Goal: Information Seeking & Learning: Find specific fact

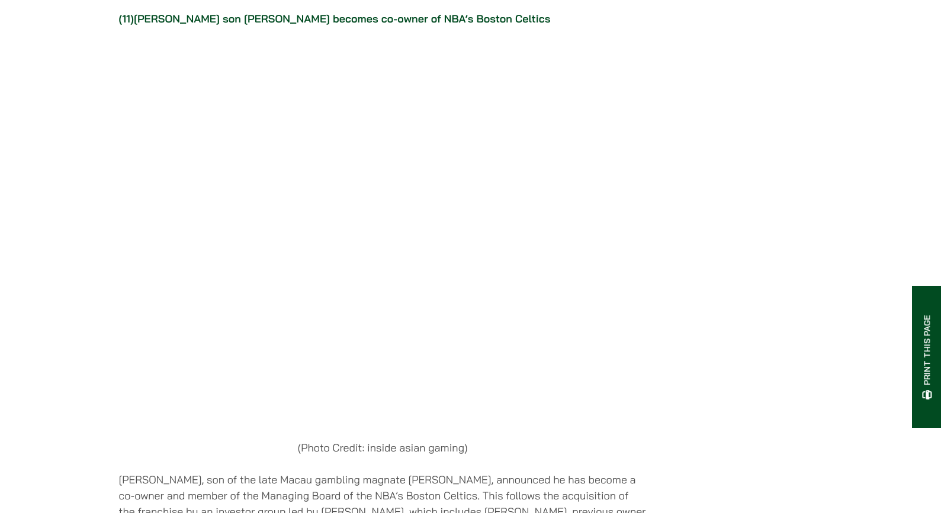
scroll to position [9295, 0]
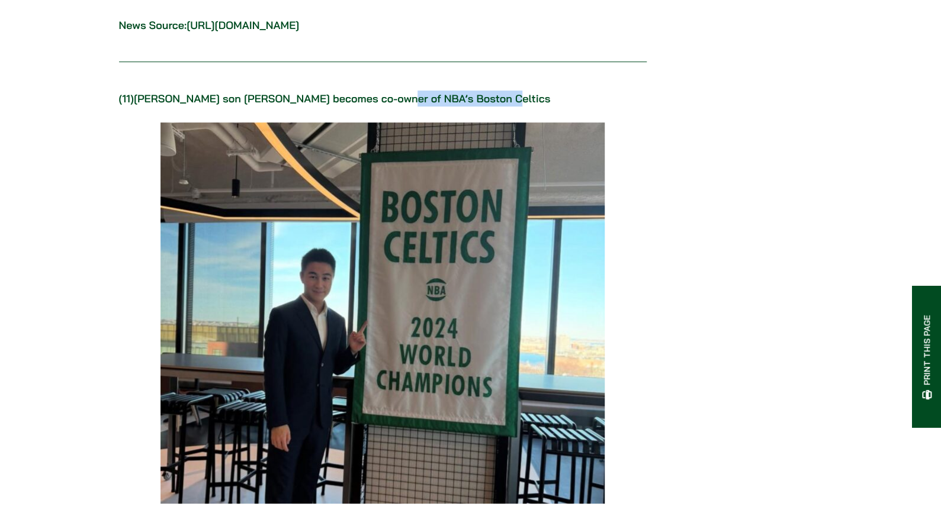
copy link "NBA’s Boston Celtics"
drag, startPoint x: 544, startPoint y: 208, endPoint x: 401, endPoint y: 216, distance: 143.5
click at [401, 107] on p "(11) [PERSON_NAME] son [PERSON_NAME] becomes co-owner of NBA’s Boston Celtics" at bounding box center [383, 99] width 528 height 16
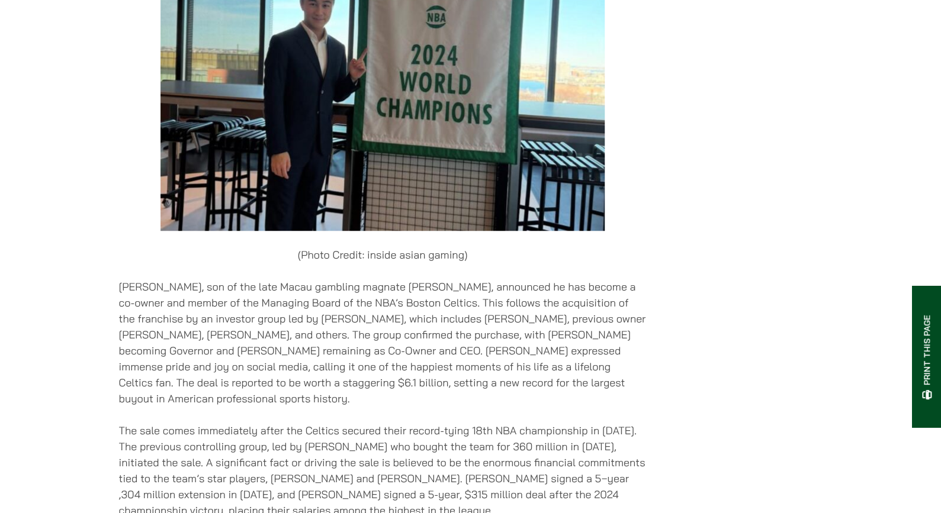
scroll to position [9650, 0]
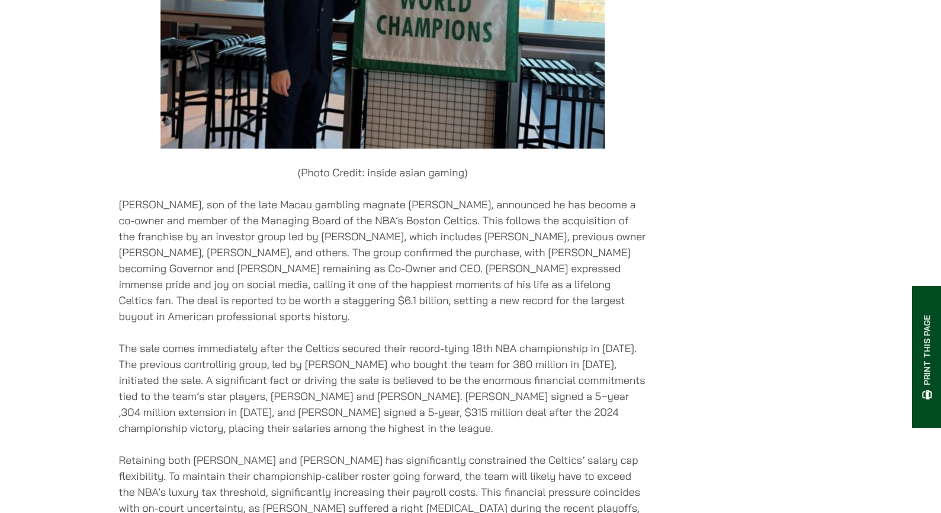
drag, startPoint x: 98, startPoint y: 300, endPoint x: 104, endPoint y: 301, distance: 6.0
click at [604, 324] on p "[PERSON_NAME], son of the late Macau gambling magnate [PERSON_NAME], announced …" at bounding box center [383, 261] width 528 height 128
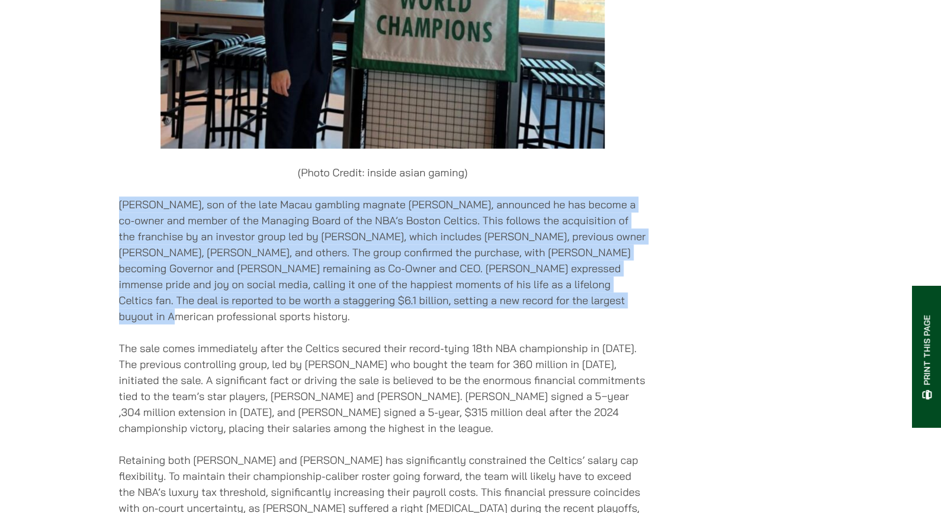
copy p "[PERSON_NAME], son of the late Macau gambling magnate [PERSON_NAME], announced …"
drag, startPoint x: 118, startPoint y: 308, endPoint x: 525, endPoint y: 417, distance: 421.0
click at [179, 316] on p "[PERSON_NAME], son of the late Macau gambling magnate [PERSON_NAME], announced …" at bounding box center [383, 261] width 528 height 128
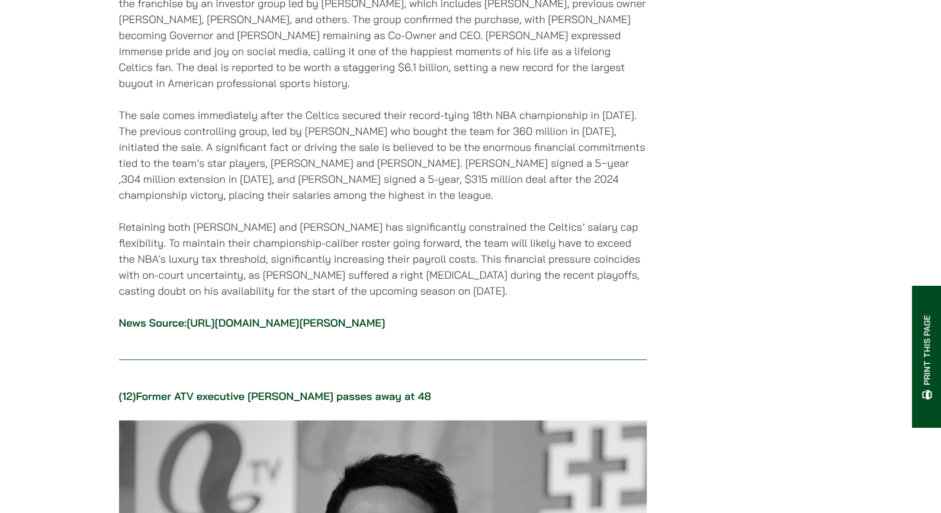
scroll to position [9847, 0]
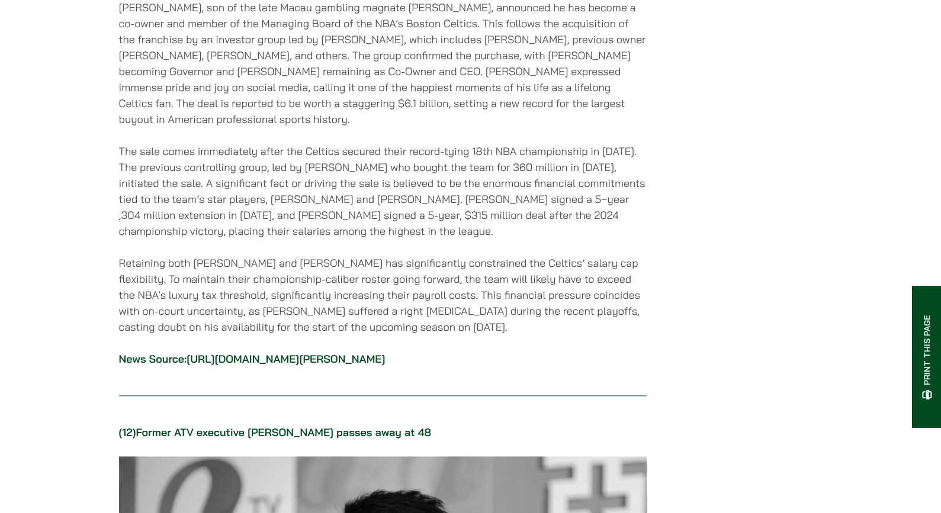
click at [485, 126] on p "[PERSON_NAME], son of the late Macau gambling magnate [PERSON_NAME], announced …" at bounding box center [383, 63] width 528 height 128
click at [448, 127] on p "[PERSON_NAME], son of the late Macau gambling magnate [PERSON_NAME], announced …" at bounding box center [383, 63] width 528 height 128
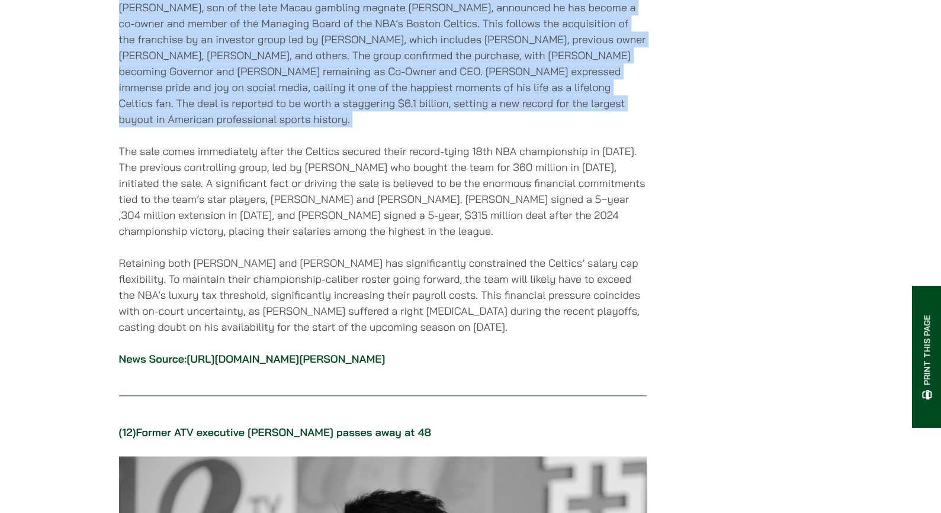
click at [448, 127] on p "[PERSON_NAME], son of the late Macau gambling magnate [PERSON_NAME], announced …" at bounding box center [383, 63] width 528 height 128
click at [435, 127] on p "[PERSON_NAME], son of the late Macau gambling magnate [PERSON_NAME], announced …" at bounding box center [383, 63] width 528 height 128
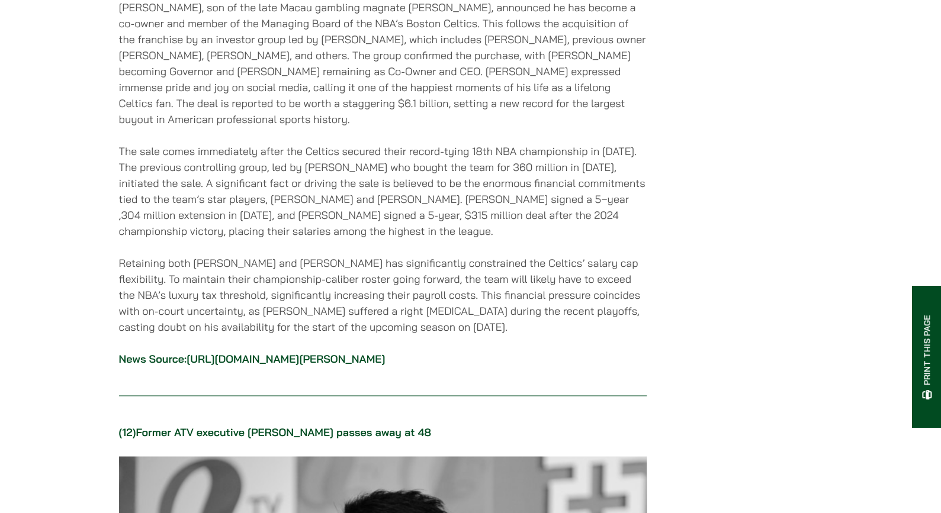
drag, startPoint x: 156, startPoint y: 156, endPoint x: 167, endPoint y: 153, distance: 11.5
click at [158, 127] on p "[PERSON_NAME], son of the late Macau gambling magnate [PERSON_NAME], announced …" at bounding box center [383, 63] width 528 height 128
drag, startPoint x: 167, startPoint y: 153, endPoint x: 189, endPoint y: 149, distance: 22.4
click at [172, 127] on p "[PERSON_NAME], son of the late Macau gambling magnate [PERSON_NAME], announced …" at bounding box center [383, 63] width 528 height 128
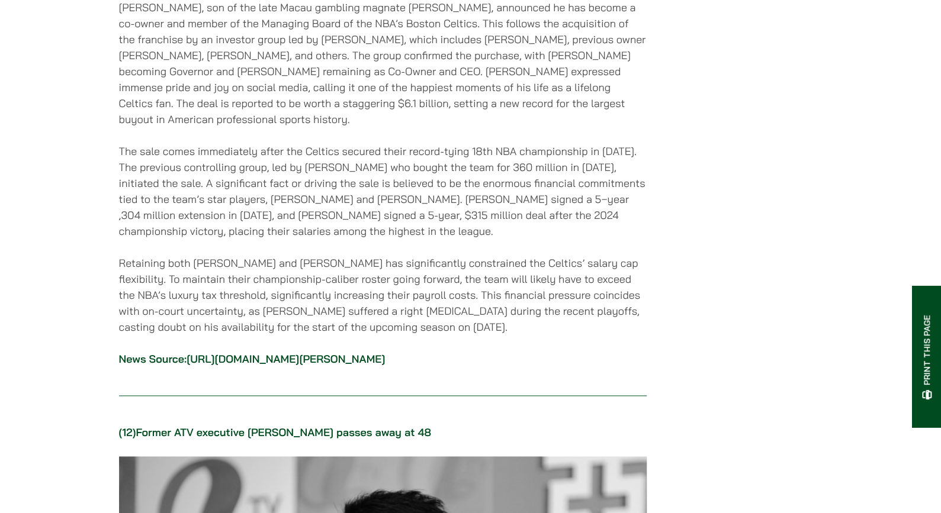
click at [198, 127] on p "[PERSON_NAME], son of the late Macau gambling magnate [PERSON_NAME], announced …" at bounding box center [383, 63] width 528 height 128
click at [227, 127] on p "[PERSON_NAME], son of the late Macau gambling magnate [PERSON_NAME], announced …" at bounding box center [383, 63] width 528 height 128
drag, startPoint x: 241, startPoint y: 158, endPoint x: 293, endPoint y: 152, distance: 52.4
click at [293, 127] on p "[PERSON_NAME], son of the late Macau gambling magnate [PERSON_NAME], announced …" at bounding box center [383, 63] width 528 height 128
drag, startPoint x: 374, startPoint y: 161, endPoint x: 381, endPoint y: 161, distance: 7.1
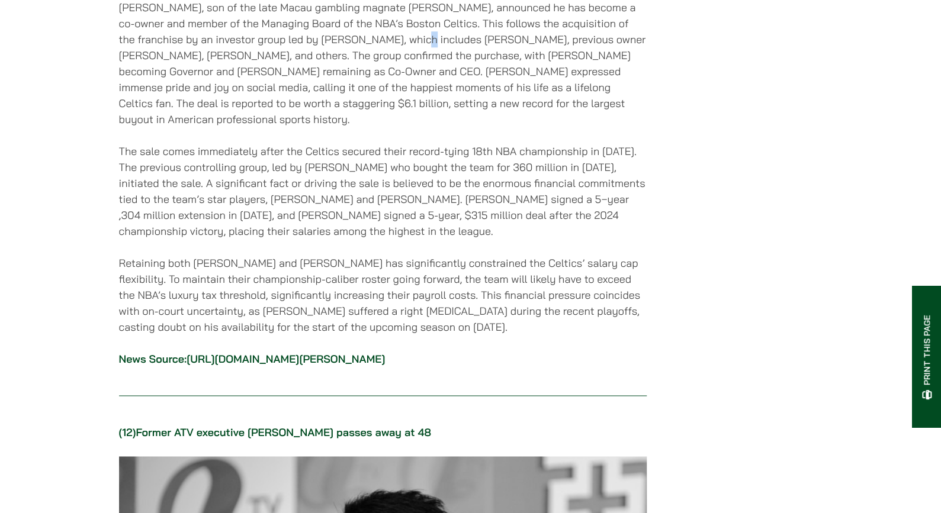
click at [381, 127] on p "[PERSON_NAME], son of the late Macau gambling magnate [PERSON_NAME], announced …" at bounding box center [383, 63] width 528 height 128
click at [410, 127] on p "[PERSON_NAME], son of the late Macau gambling magnate [PERSON_NAME], announced …" at bounding box center [383, 63] width 528 height 128
click at [459, 127] on p "[PERSON_NAME], son of the late Macau gambling magnate [PERSON_NAME], announced …" at bounding box center [383, 63] width 528 height 128
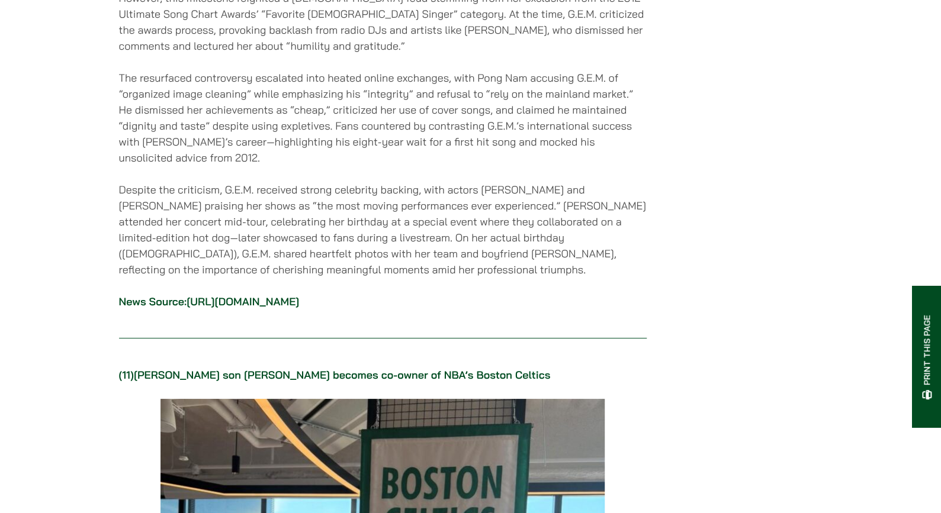
scroll to position [9729, 0]
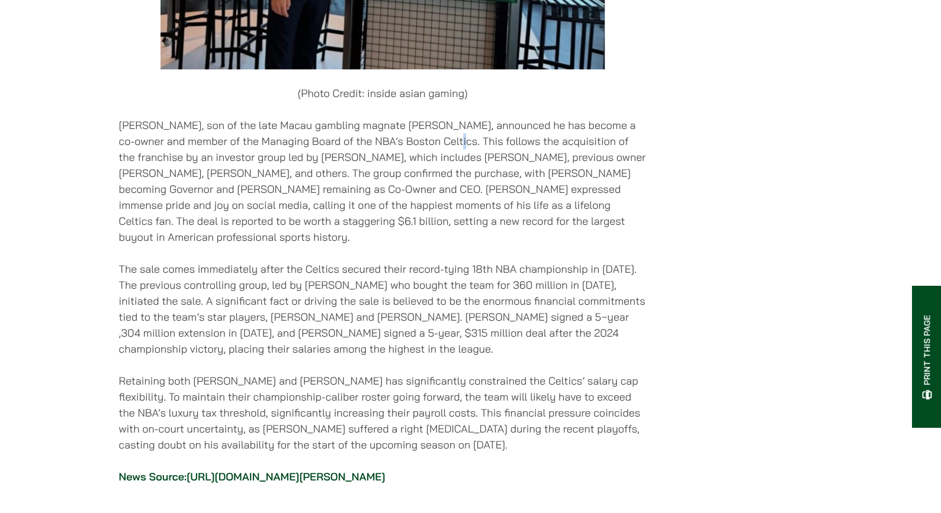
drag, startPoint x: 429, startPoint y: 250, endPoint x: 438, endPoint y: 248, distance: 8.6
click at [435, 245] on p "[PERSON_NAME], son of the late Macau gambling magnate [PERSON_NAME], announced …" at bounding box center [383, 181] width 528 height 128
click at [447, 245] on p "[PERSON_NAME], son of the late Macau gambling magnate [PERSON_NAME], announced …" at bounding box center [383, 181] width 528 height 128
click at [435, 245] on p "[PERSON_NAME], son of the late Macau gambling magnate [PERSON_NAME], announced …" at bounding box center [383, 181] width 528 height 128
drag, startPoint x: 428, startPoint y: 235, endPoint x: 691, endPoint y: 230, distance: 263.5
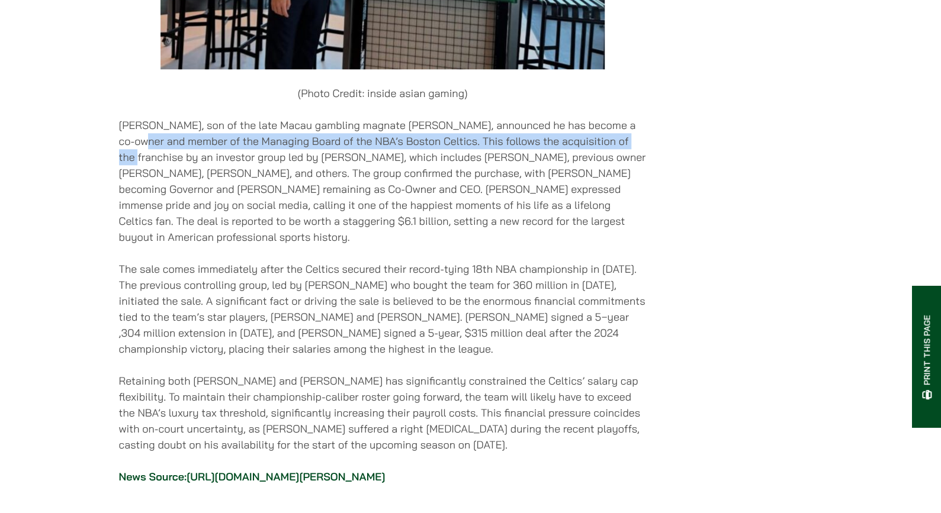
drag, startPoint x: 62, startPoint y: 251, endPoint x: 624, endPoint y: 253, distance: 561.3
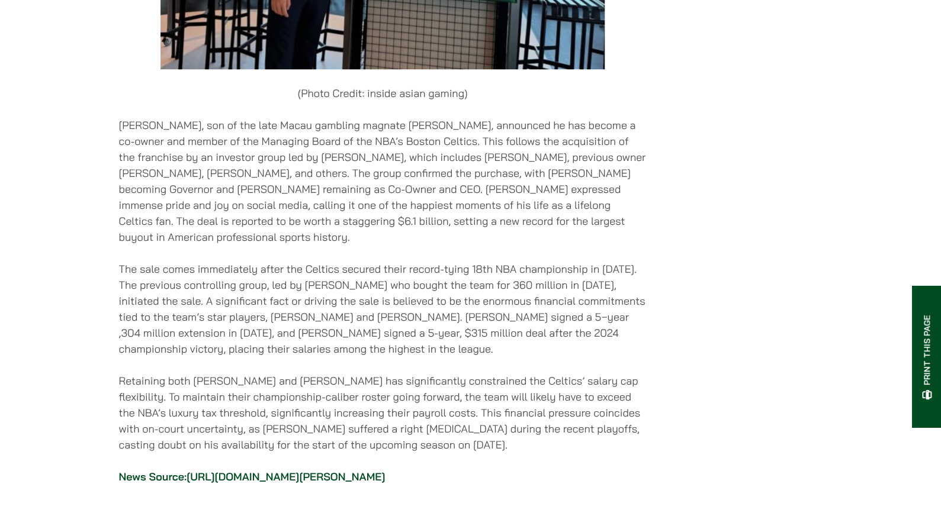
drag, startPoint x: 628, startPoint y: 267, endPoint x: 602, endPoint y: 273, distance: 26.1
click at [628, 245] on p "[PERSON_NAME], son of the late Macau gambling magnate [PERSON_NAME], announced …" at bounding box center [383, 181] width 528 height 128
click at [374, 101] on p "(Photo Credit: inside asian gaming)" at bounding box center [383, 93] width 528 height 16
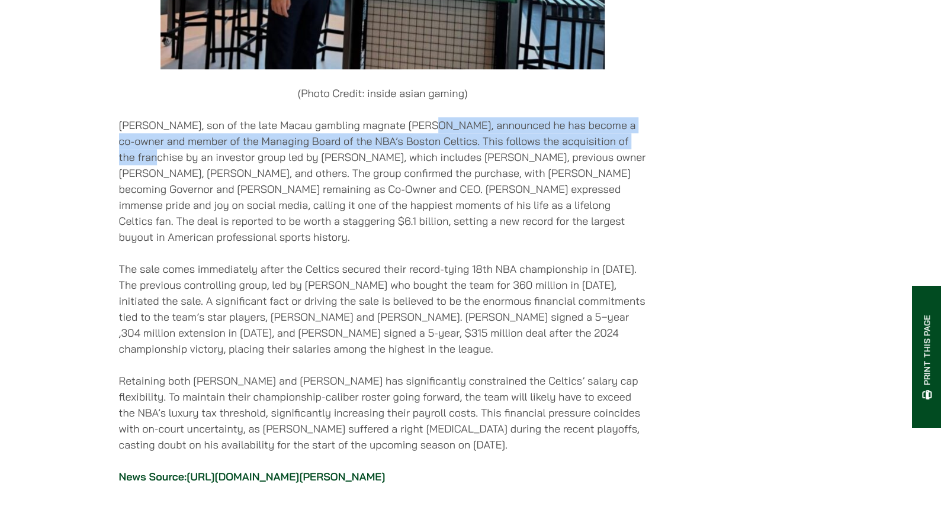
drag, startPoint x: 421, startPoint y: 238, endPoint x: 657, endPoint y: 253, distance: 236.8
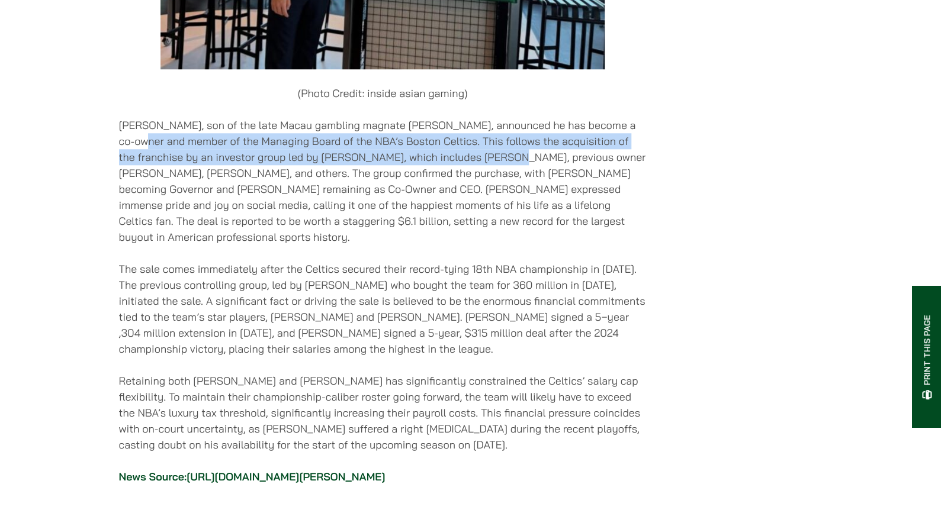
drag, startPoint x: 108, startPoint y: 261, endPoint x: 443, endPoint y: 269, distance: 335.3
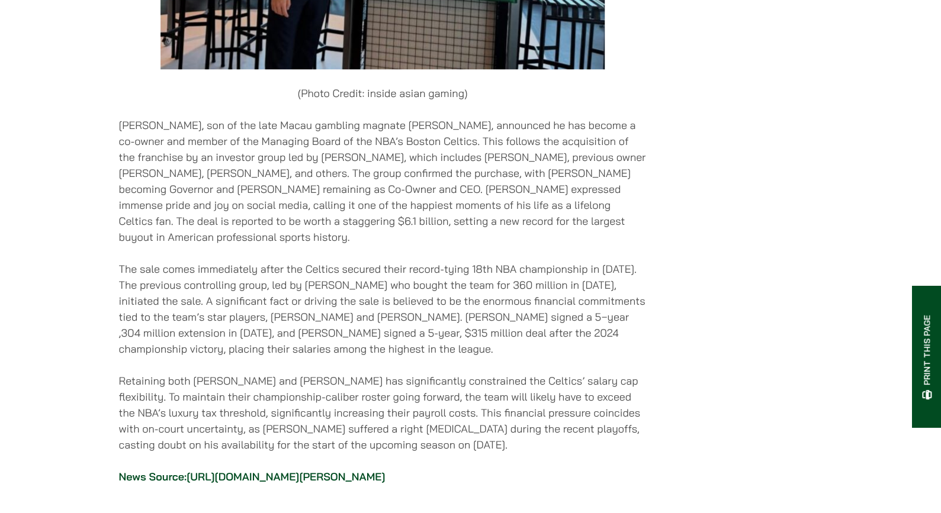
drag, startPoint x: 507, startPoint y: 265, endPoint x: 516, endPoint y: 265, distance: 8.9
click at [510, 245] on p "[PERSON_NAME], son of the late Macau gambling magnate [PERSON_NAME], announced …" at bounding box center [383, 181] width 528 height 128
click at [518, 245] on p "[PERSON_NAME], son of the late Macau gambling magnate [PERSON_NAME], announced …" at bounding box center [383, 181] width 528 height 128
click at [520, 245] on p "[PERSON_NAME], son of the late Macau gambling magnate [PERSON_NAME], announced …" at bounding box center [383, 181] width 528 height 128
click at [248, 245] on p "[PERSON_NAME], son of the late Macau gambling magnate [PERSON_NAME], announced …" at bounding box center [383, 181] width 528 height 128
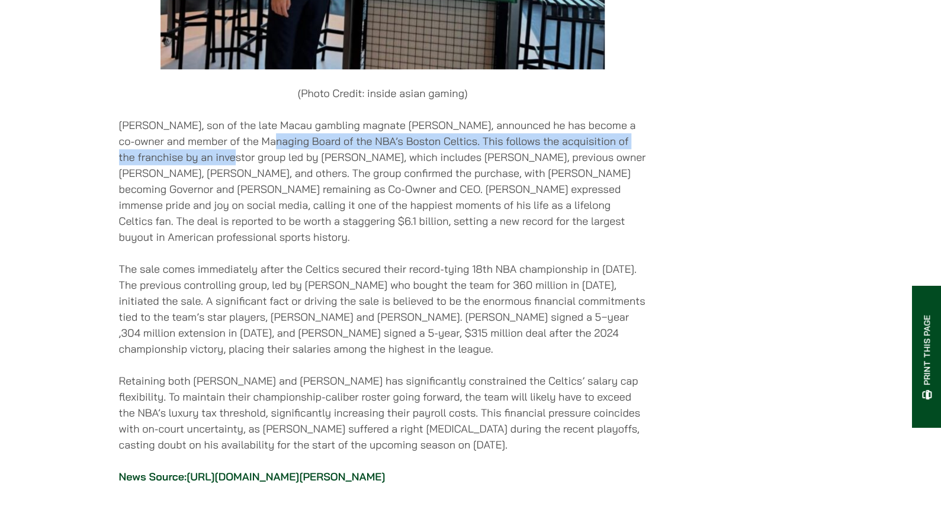
drag, startPoint x: 189, startPoint y: 271, endPoint x: 263, endPoint y: 262, distance: 74.5
click at [248, 245] on p "[PERSON_NAME], son of the late Macau gambling magnate [PERSON_NAME], announced …" at bounding box center [383, 181] width 528 height 128
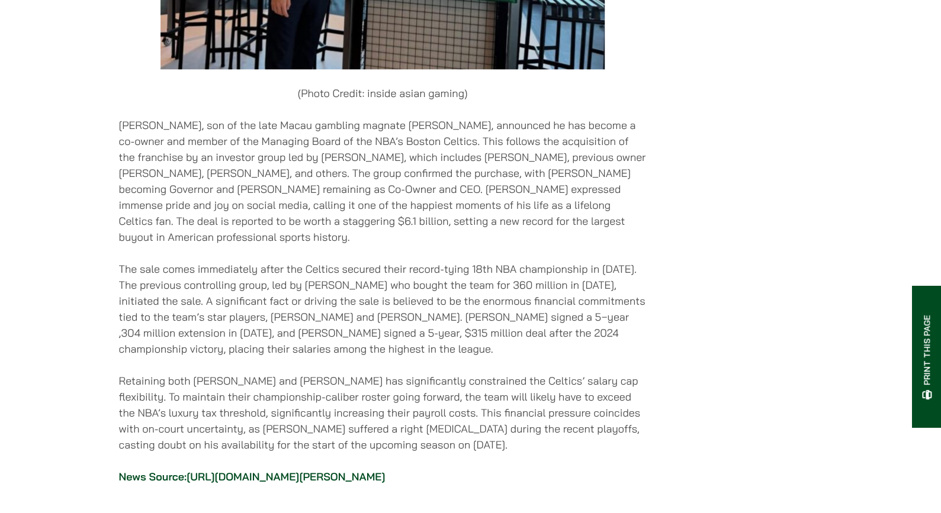
drag, startPoint x: 334, startPoint y: 270, endPoint x: 380, endPoint y: 272, distance: 45.7
click at [352, 245] on p "[PERSON_NAME], son of the late Macau gambling magnate [PERSON_NAME], announced …" at bounding box center [383, 181] width 528 height 128
click at [394, 245] on p "[PERSON_NAME], son of the late Macau gambling magnate [PERSON_NAME], announced …" at bounding box center [383, 181] width 528 height 128
click at [406, 245] on p "[PERSON_NAME], son of the late Macau gambling magnate [PERSON_NAME], announced …" at bounding box center [383, 181] width 528 height 128
click at [420, 245] on p "[PERSON_NAME], son of the late Macau gambling magnate [PERSON_NAME], announced …" at bounding box center [383, 181] width 528 height 128
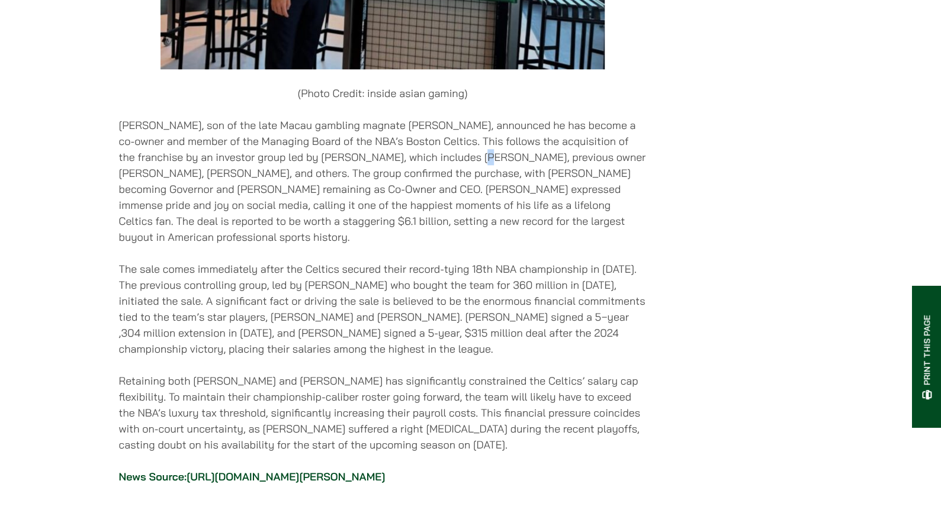
drag, startPoint x: 432, startPoint y: 278, endPoint x: 422, endPoint y: 264, distance: 16.9
click at [424, 245] on p "[PERSON_NAME], son of the late Macau gambling magnate [PERSON_NAME], announced …" at bounding box center [383, 181] width 528 height 128
drag, startPoint x: 0, startPoint y: 242, endPoint x: 269, endPoint y: 249, distance: 269.5
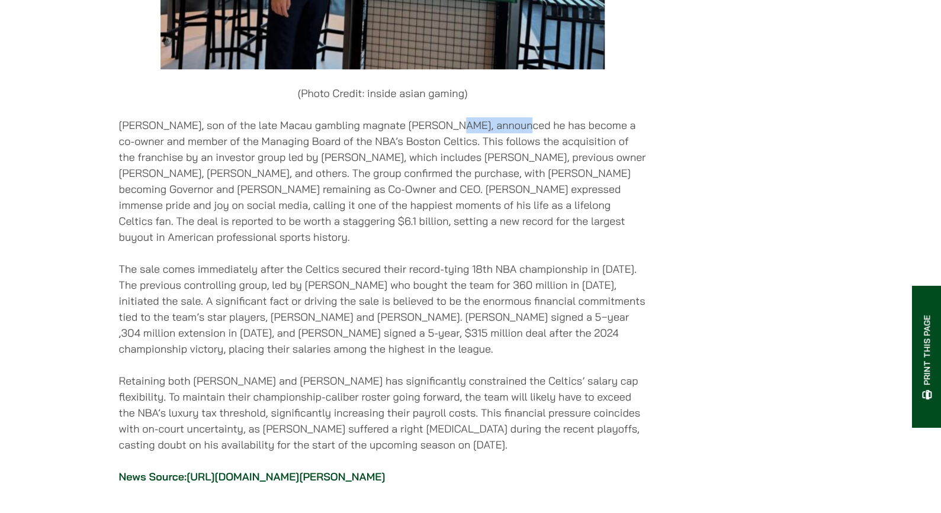
drag, startPoint x: 439, startPoint y: 242, endPoint x: 508, endPoint y: 249, distance: 69.1
click at [504, 245] on p "[PERSON_NAME], son of the late Macau gambling magnate [PERSON_NAME], announced …" at bounding box center [383, 181] width 528 height 128
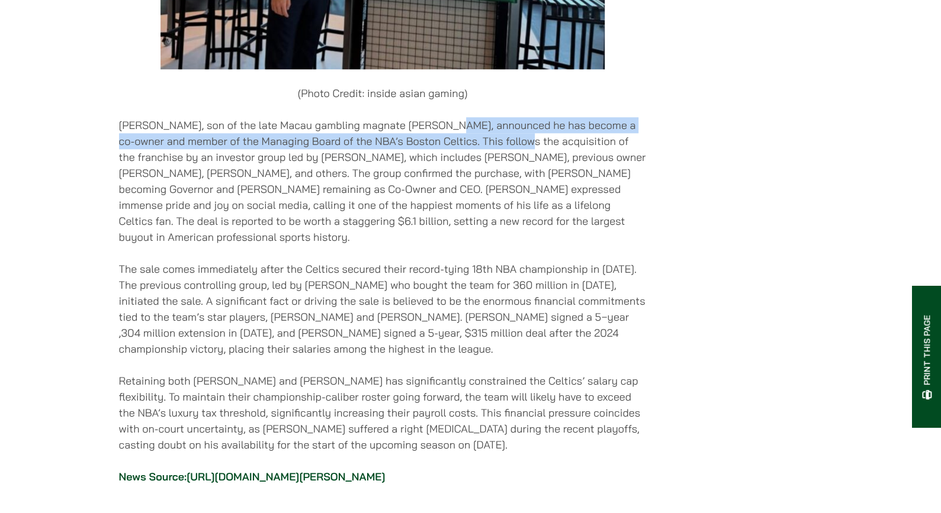
click at [535, 245] on p "[PERSON_NAME], son of the late Macau gambling magnate [PERSON_NAME], announced …" at bounding box center [383, 181] width 528 height 128
click at [233, 245] on p "[PERSON_NAME], son of the late Macau gambling magnate [PERSON_NAME], announced …" at bounding box center [383, 181] width 528 height 128
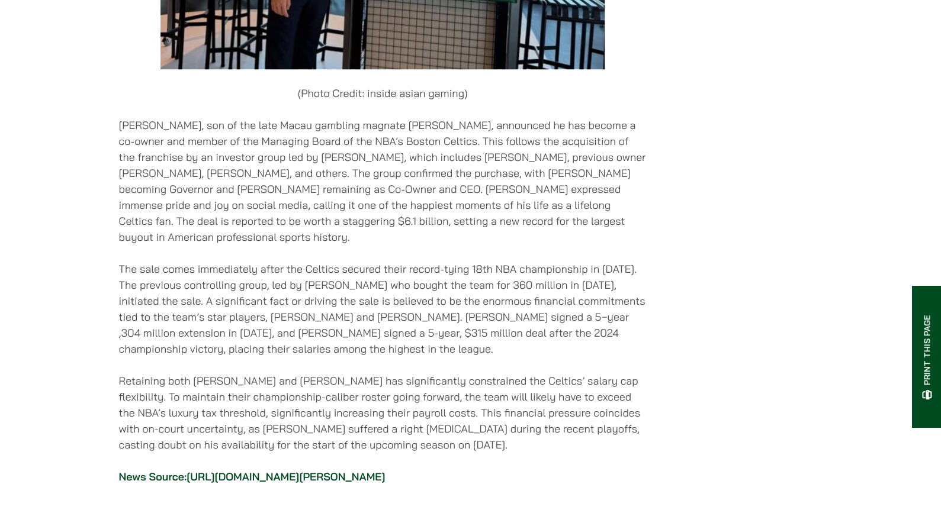
drag, startPoint x: 113, startPoint y: 261, endPoint x: 175, endPoint y: 261, distance: 62.8
drag, startPoint x: 191, startPoint y: 264, endPoint x: 229, endPoint y: 271, distance: 39.1
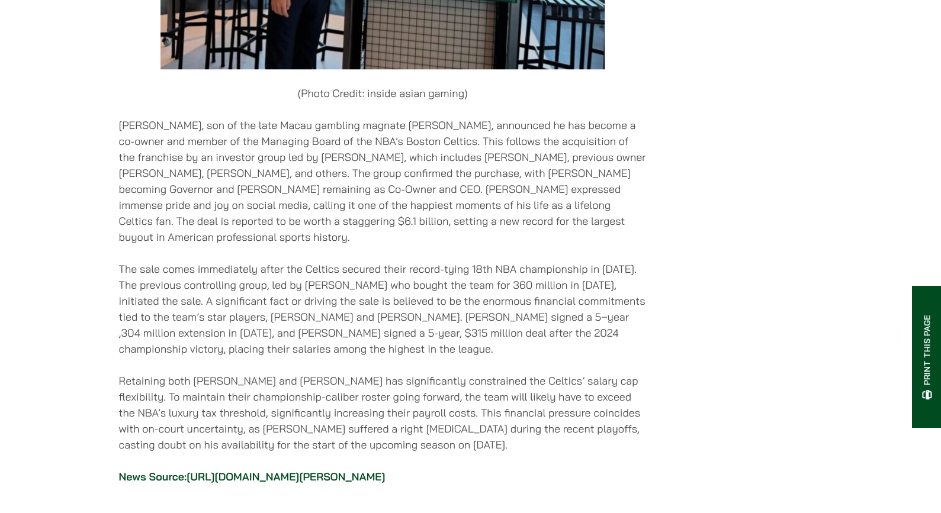
click at [200, 245] on p "[PERSON_NAME], son of the late Macau gambling magnate [PERSON_NAME], announced …" at bounding box center [383, 181] width 528 height 128
drag, startPoint x: 229, startPoint y: 271, endPoint x: 274, endPoint y: 271, distance: 45.0
click at [252, 245] on p "[PERSON_NAME], son of the late Macau gambling magnate [PERSON_NAME], announced …" at bounding box center [383, 181] width 528 height 128
click at [298, 245] on p "[PERSON_NAME], son of the late Macau gambling magnate [PERSON_NAME], announced …" at bounding box center [383, 181] width 528 height 128
drag, startPoint x: 314, startPoint y: 271, endPoint x: 326, endPoint y: 269, distance: 12.7
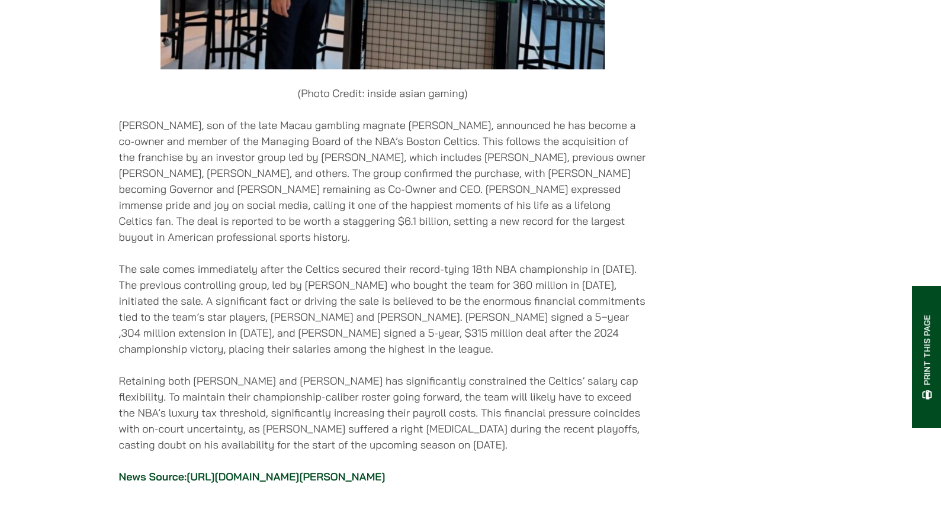
click at [324, 245] on p "[PERSON_NAME], son of the late Macau gambling magnate [PERSON_NAME], announced …" at bounding box center [383, 181] width 528 height 128
click at [328, 245] on p "[PERSON_NAME], son of the late Macau gambling magnate [PERSON_NAME], announced …" at bounding box center [383, 181] width 528 height 128
drag, startPoint x: 549, startPoint y: 269, endPoint x: 548, endPoint y: 281, distance: 11.4
click at [550, 245] on p "[PERSON_NAME], son of the late Macau gambling magnate [PERSON_NAME], announced …" at bounding box center [383, 181] width 528 height 128
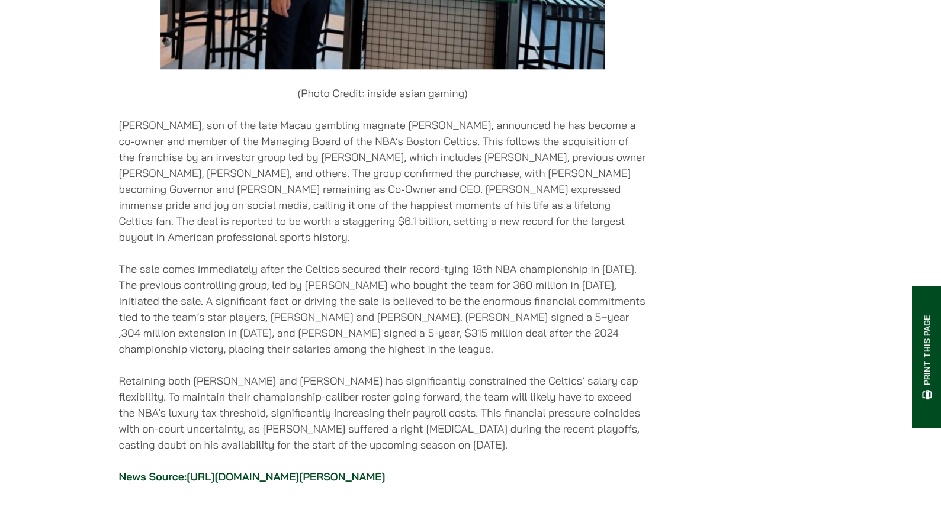
click at [547, 245] on p "[PERSON_NAME], son of the late Macau gambling magnate [PERSON_NAME], announced …" at bounding box center [383, 181] width 528 height 128
drag, startPoint x: 497, startPoint y: 285, endPoint x: 510, endPoint y: 280, distance: 13.5
click at [508, 245] on p "[PERSON_NAME], son of the late Macau gambling magnate [PERSON_NAME], announced …" at bounding box center [383, 181] width 528 height 128
click at [317, 245] on p "[PERSON_NAME], son of the late Macau gambling magnate [PERSON_NAME], announced …" at bounding box center [383, 181] width 528 height 128
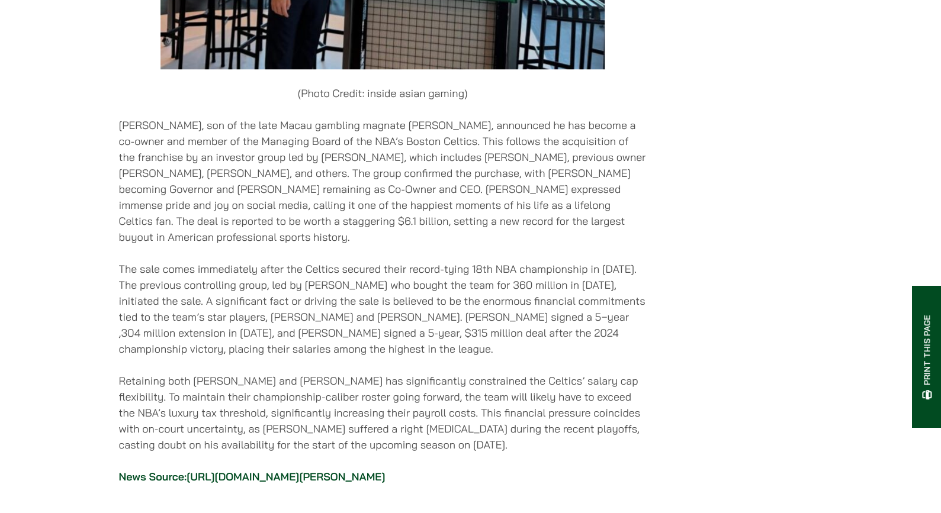
click at [420, 245] on p "[PERSON_NAME], son of the late Macau gambling magnate [PERSON_NAME], announced …" at bounding box center [383, 181] width 528 height 128
click at [481, 245] on p "[PERSON_NAME], son of the late Macau gambling magnate [PERSON_NAME], announced …" at bounding box center [383, 181] width 528 height 128
drag, startPoint x: 545, startPoint y: 277, endPoint x: 586, endPoint y: 274, distance: 40.4
click at [586, 245] on p "[PERSON_NAME], son of the late Macau gambling magnate [PERSON_NAME], announced …" at bounding box center [383, 181] width 528 height 128
drag, startPoint x: 624, startPoint y: 274, endPoint x: 631, endPoint y: 274, distance: 7.1
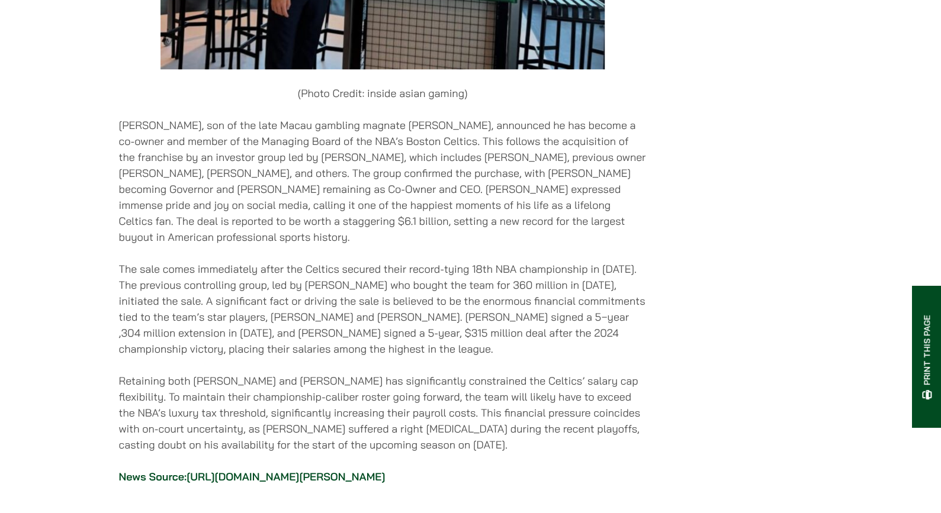
click at [627, 245] on p "[PERSON_NAME], son of the late Macau gambling magnate [PERSON_NAME], announced …" at bounding box center [383, 181] width 528 height 128
click at [634, 245] on p "[PERSON_NAME], son of the late Macau gambling magnate [PERSON_NAME], announced …" at bounding box center [383, 181] width 528 height 128
click at [638, 245] on p "[PERSON_NAME], son of the late Macau gambling magnate [PERSON_NAME], announced …" at bounding box center [383, 181] width 528 height 128
click at [560, 245] on p "[PERSON_NAME], son of the late Macau gambling magnate [PERSON_NAME], announced …" at bounding box center [383, 181] width 528 height 128
drag, startPoint x: 554, startPoint y: 280, endPoint x: 559, endPoint y: 271, distance: 10.4
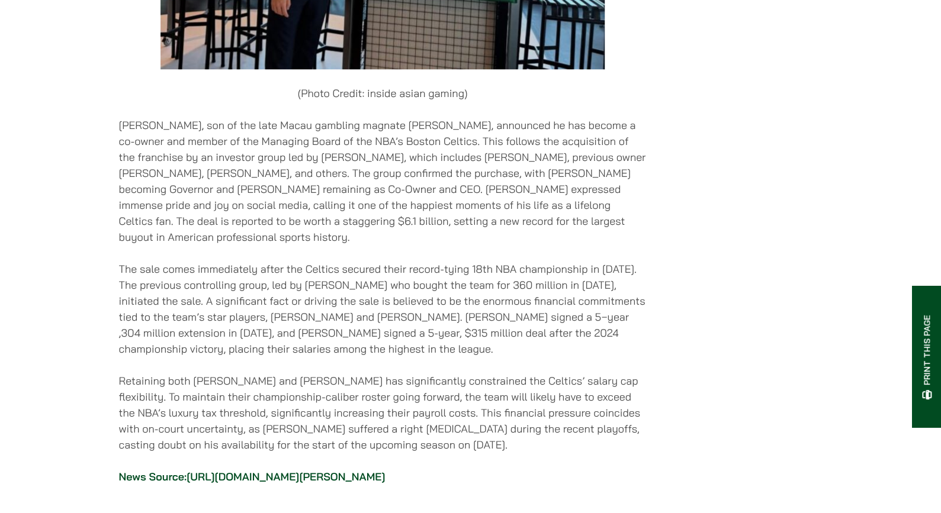
click at [558, 245] on p "[PERSON_NAME], son of the late Macau gambling magnate [PERSON_NAME], announced …" at bounding box center [383, 181] width 528 height 128
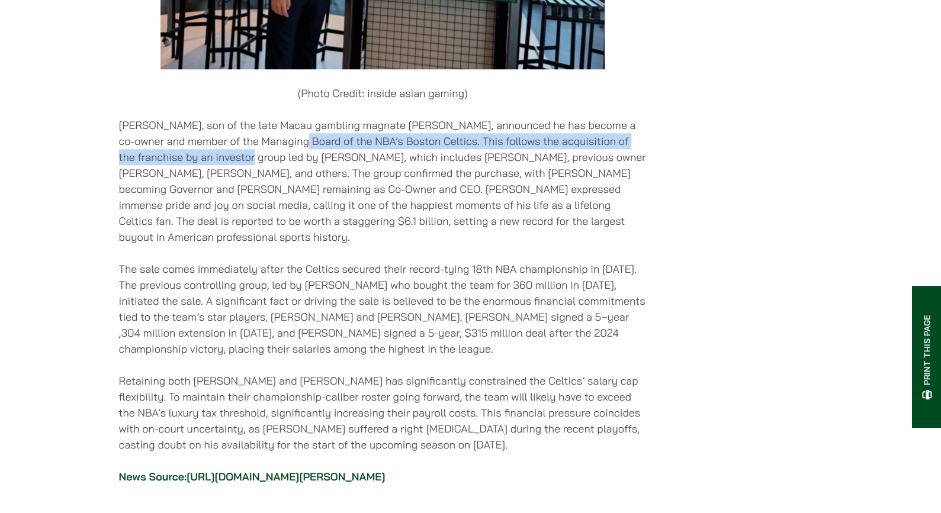
drag, startPoint x: 210, startPoint y: 268, endPoint x: 346, endPoint y: 260, distance: 135.8
click at [346, 245] on p "[PERSON_NAME], son of the late Macau gambling magnate [PERSON_NAME], announced …" at bounding box center [383, 181] width 528 height 128
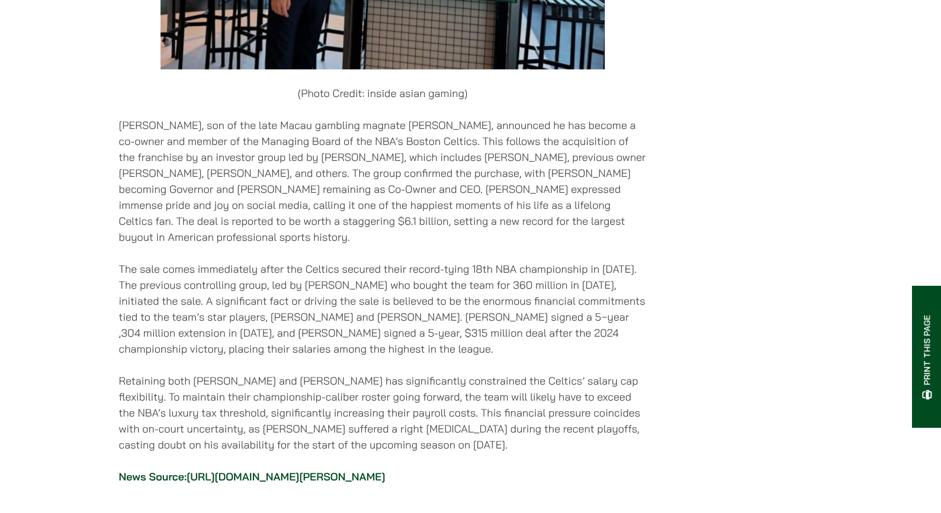
drag, startPoint x: 441, startPoint y: 271, endPoint x: 457, endPoint y: 268, distance: 16.2
click at [452, 245] on p "[PERSON_NAME], son of the late Macau gambling magnate [PERSON_NAME], announced …" at bounding box center [383, 181] width 528 height 128
drag, startPoint x: 462, startPoint y: 272, endPoint x: 565, endPoint y: 263, distance: 103.4
click at [518, 245] on p "[PERSON_NAME], son of the late Macau gambling magnate [PERSON_NAME], announced …" at bounding box center [383, 181] width 528 height 128
drag, startPoint x: 565, startPoint y: 263, endPoint x: 577, endPoint y: 262, distance: 12.5
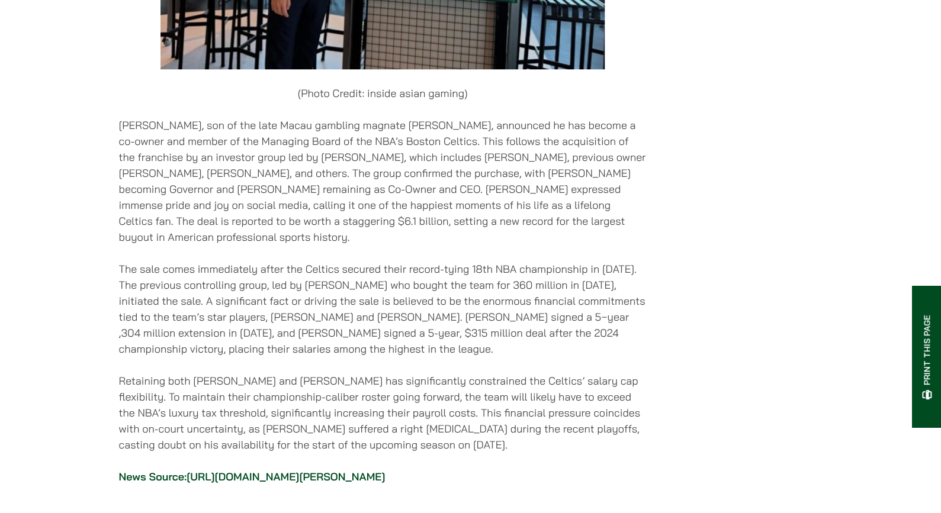
click at [567, 245] on p "[PERSON_NAME], son of the late Macau gambling magnate [PERSON_NAME], announced …" at bounding box center [383, 181] width 528 height 128
drag, startPoint x: 581, startPoint y: 264, endPoint x: 574, endPoint y: 264, distance: 7.7
click at [582, 245] on p "[PERSON_NAME], son of the late Macau gambling magnate [PERSON_NAME], announced …" at bounding box center [383, 181] width 528 height 128
